Goal: Information Seeking & Learning: Learn about a topic

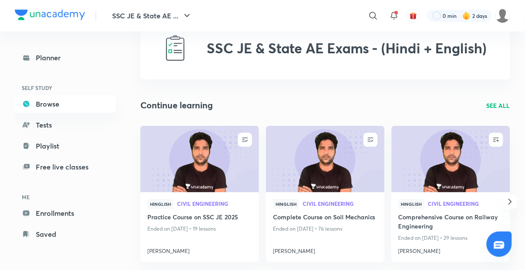
scroll to position [33, 0]
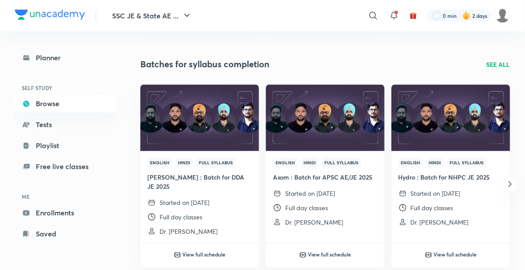
scroll to position [271, 0]
click at [458, 178] on h4 "Hydro : Batch for NHPC JE 2025" at bounding box center [451, 177] width 105 height 9
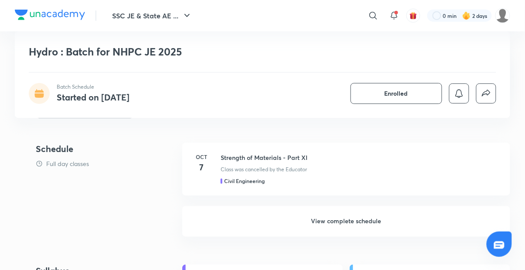
scroll to position [232, 0]
